Goal: Navigation & Orientation: Find specific page/section

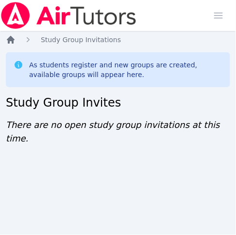
click at [15, 37] on icon "Breadcrumb" at bounding box center [11, 40] width 10 height 10
